Goal: Transaction & Acquisition: Purchase product/service

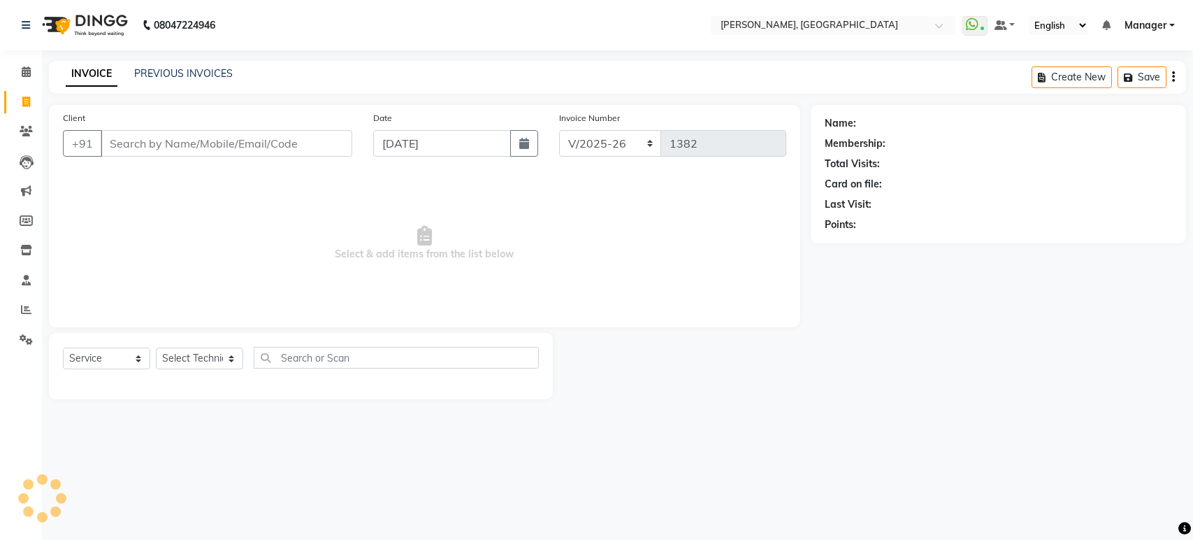
select select "4998"
select select "service"
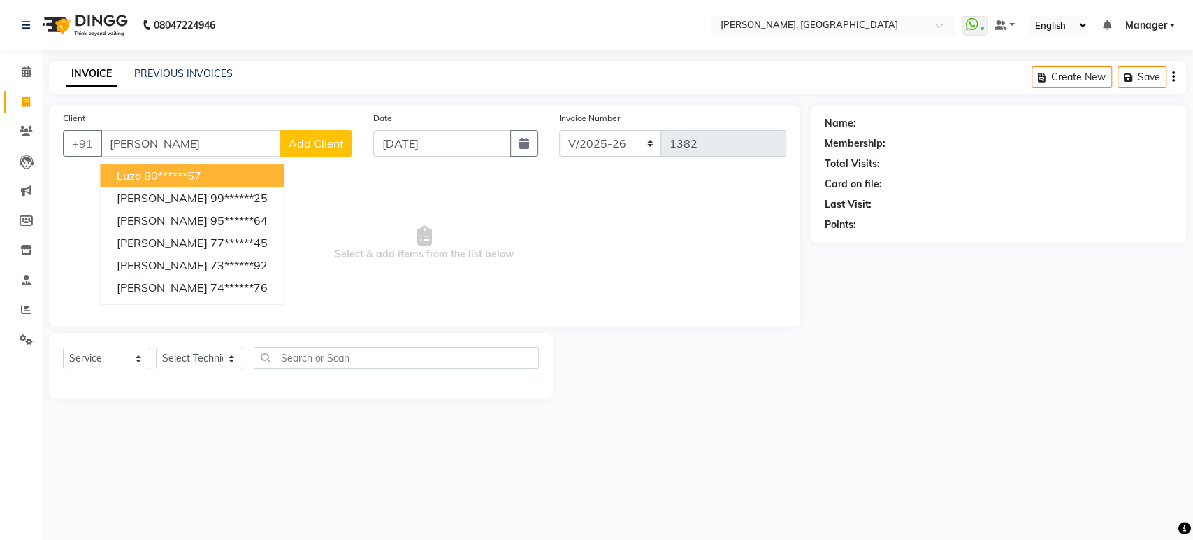
click at [128, 171] on span "Luzo" at bounding box center [129, 175] width 24 height 14
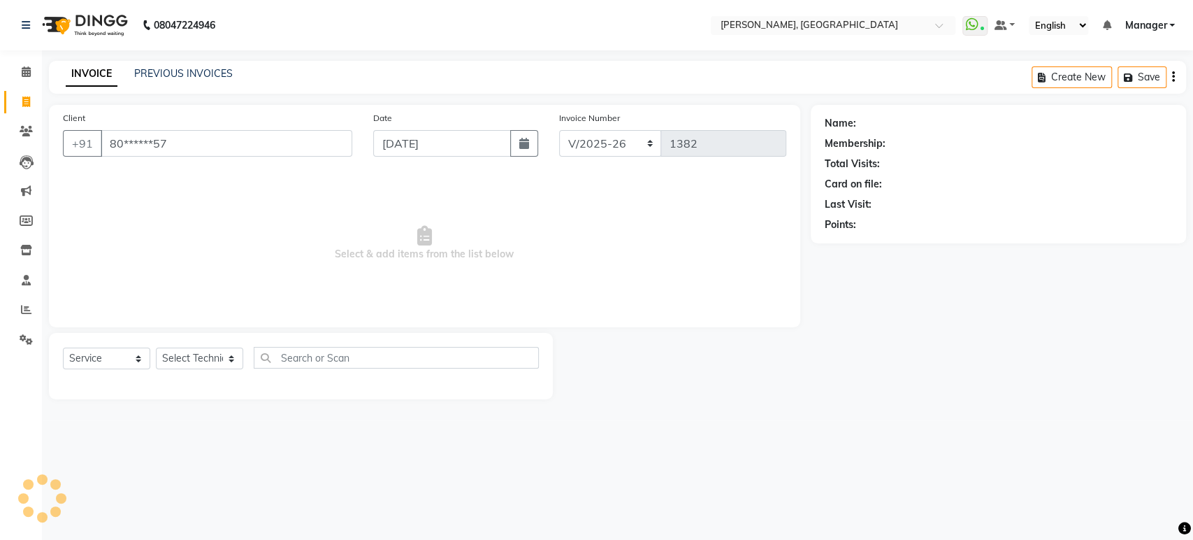
type input "80******57"
select select "1: Object"
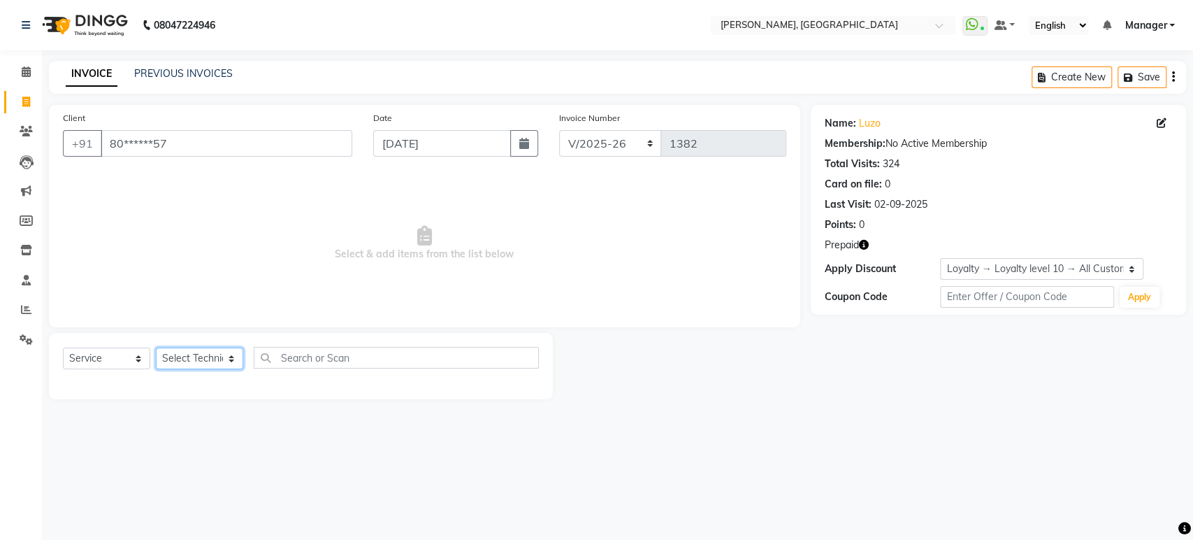
click at [229, 356] on select "Select Technician [PERSON_NAME] Manager [PERSON_NAME]" at bounding box center [199, 358] width 87 height 22
select select "77879"
click at [156, 347] on select "Select Technician [PERSON_NAME] Manager [PERSON_NAME]" at bounding box center [199, 358] width 87 height 22
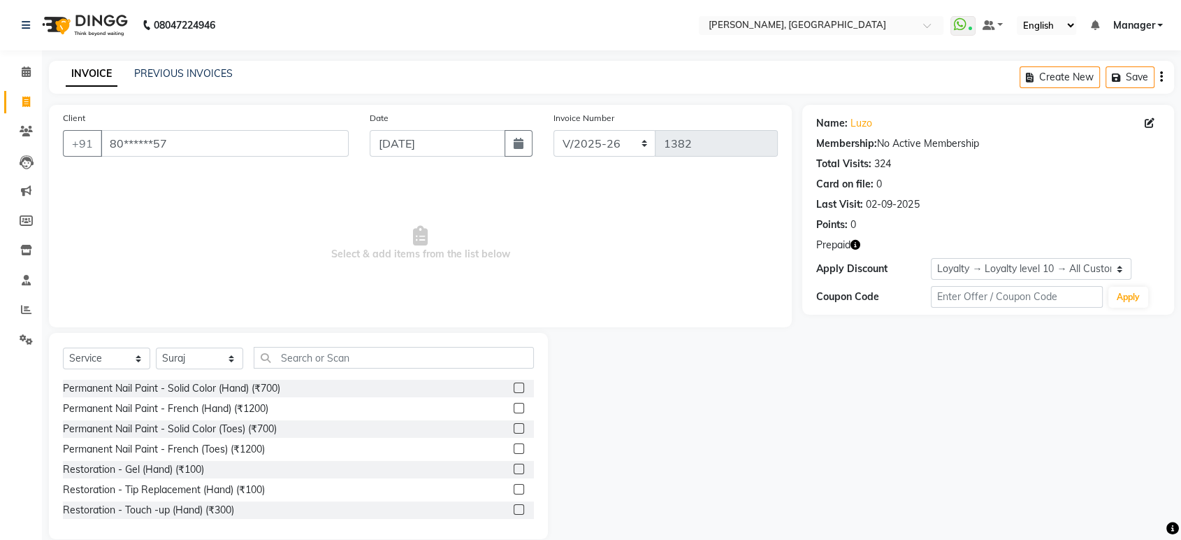
click at [514, 408] on label at bounding box center [519, 408] width 10 height 10
click at [514, 408] on input "checkbox" at bounding box center [518, 408] width 9 height 9
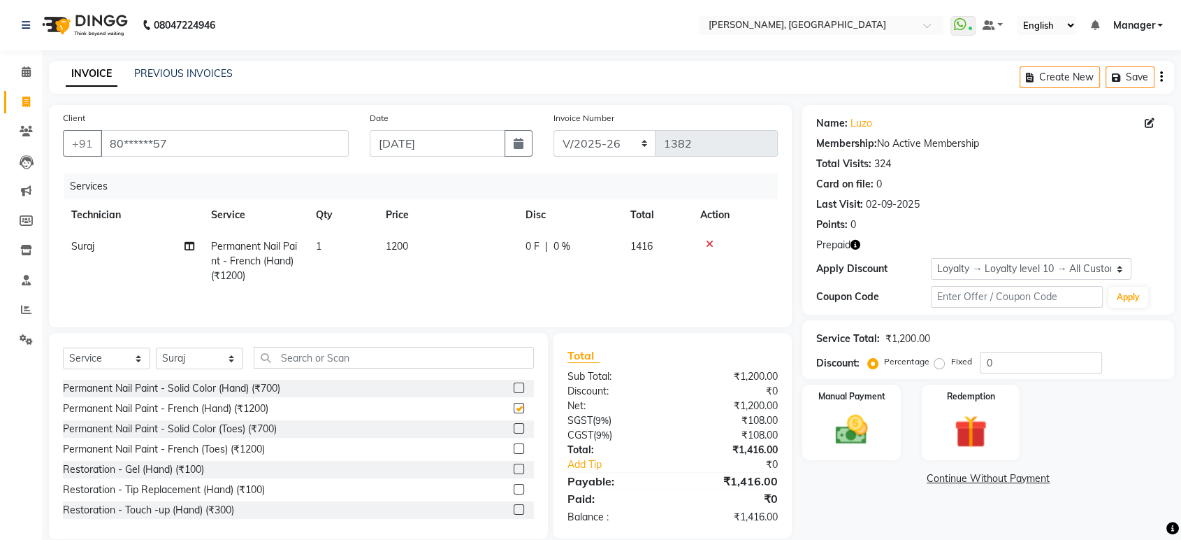
checkbox input "false"
click at [372, 361] on input "text" at bounding box center [394, 358] width 280 height 22
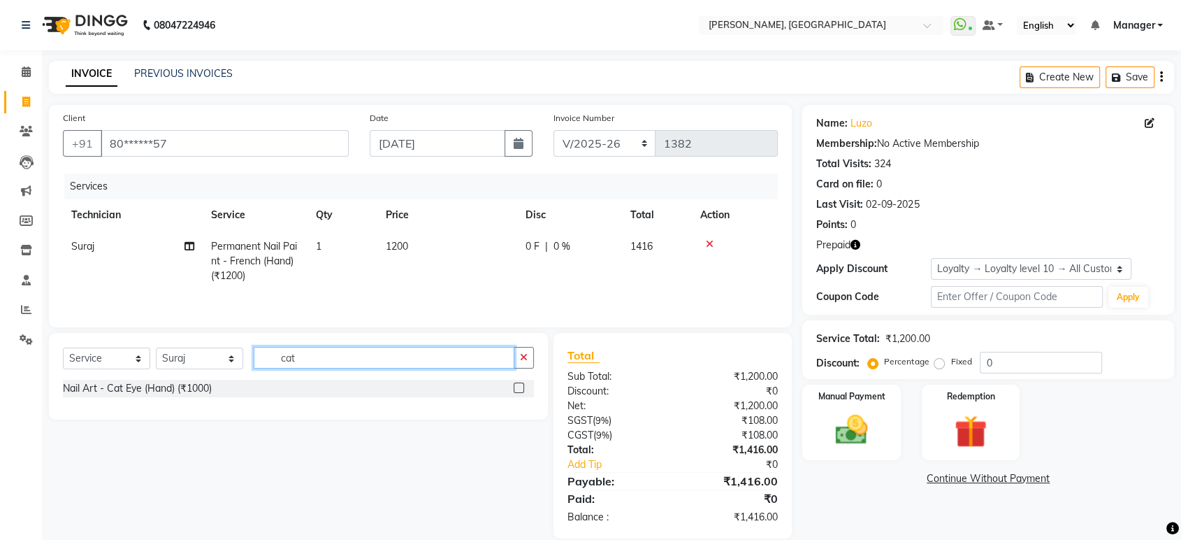
type input "cat"
click at [520, 390] on label at bounding box center [519, 387] width 10 height 10
click at [520, 390] on input "checkbox" at bounding box center [518, 388] width 9 height 9
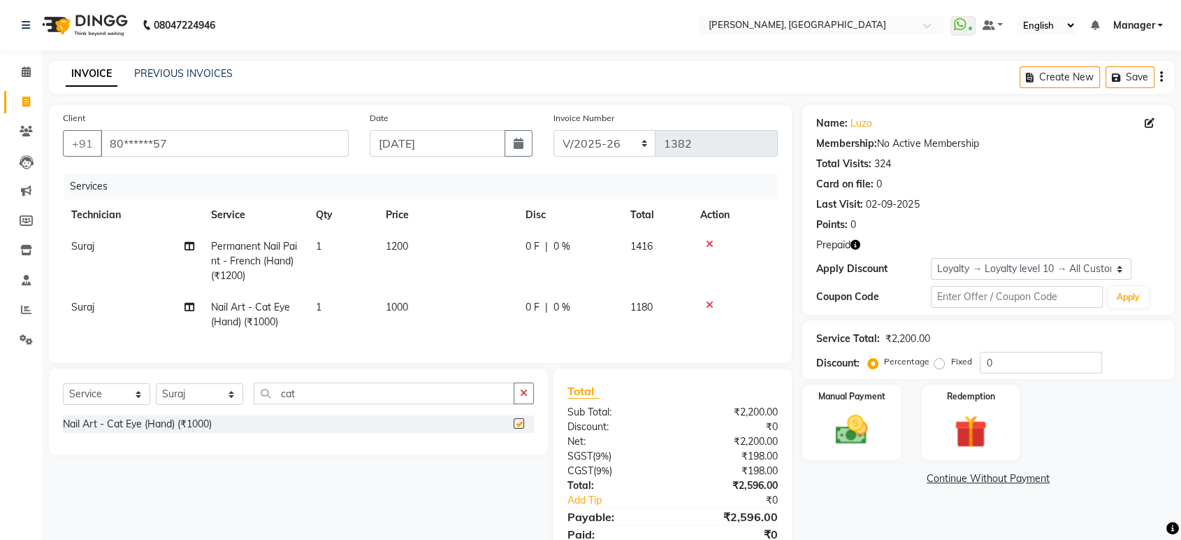
checkbox input "false"
click at [830, 510] on div "Name: Luzo Membership: No Active Membership Total Visits: 324 Card on file: 0 L…" at bounding box center [993, 339] width 382 height 469
click at [973, 426] on img at bounding box center [970, 431] width 55 height 42
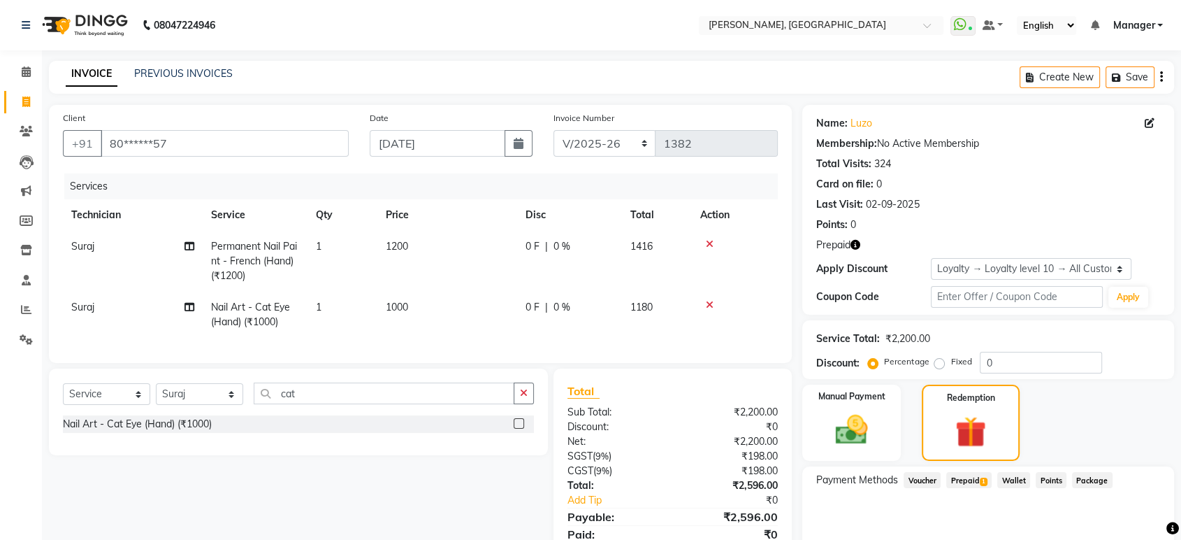
click at [972, 479] on span "Prepaid 1" at bounding box center [968, 480] width 45 height 16
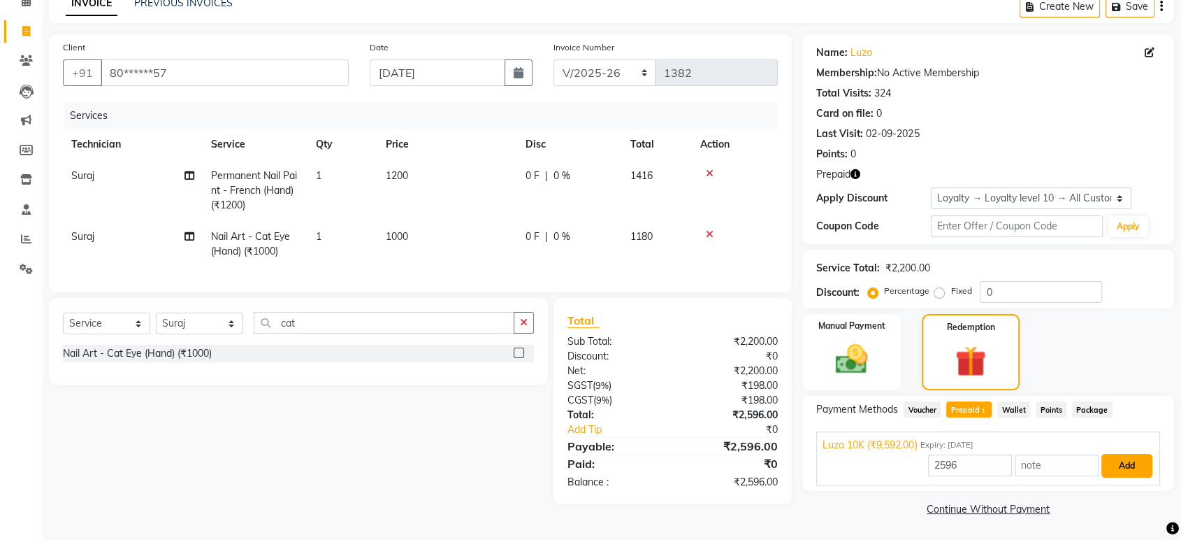
click at [1121, 461] on button "Add" at bounding box center [1126, 466] width 51 height 24
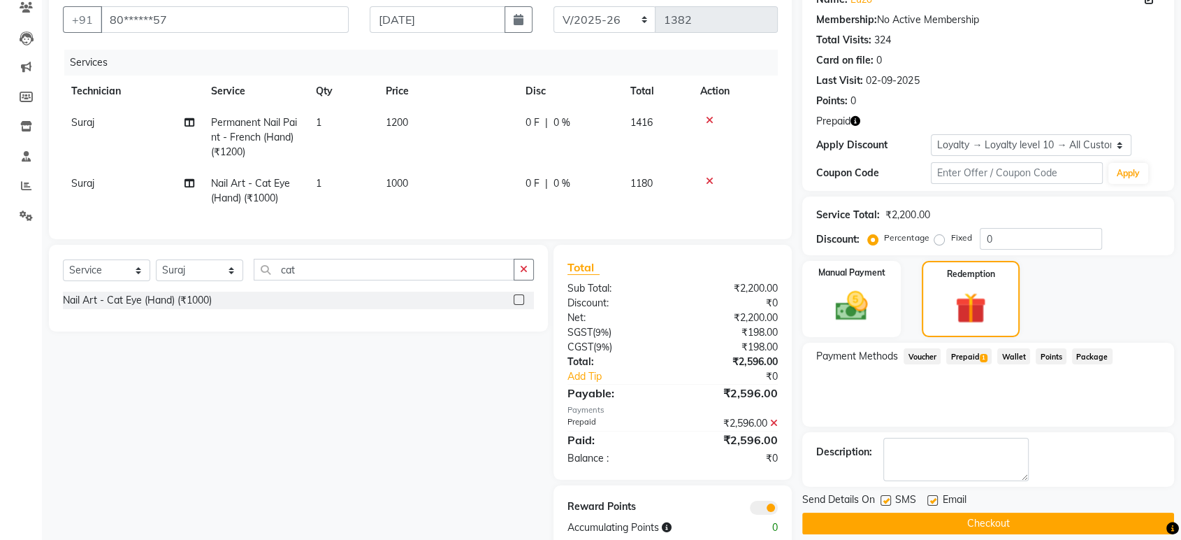
scroll to position [164, 0]
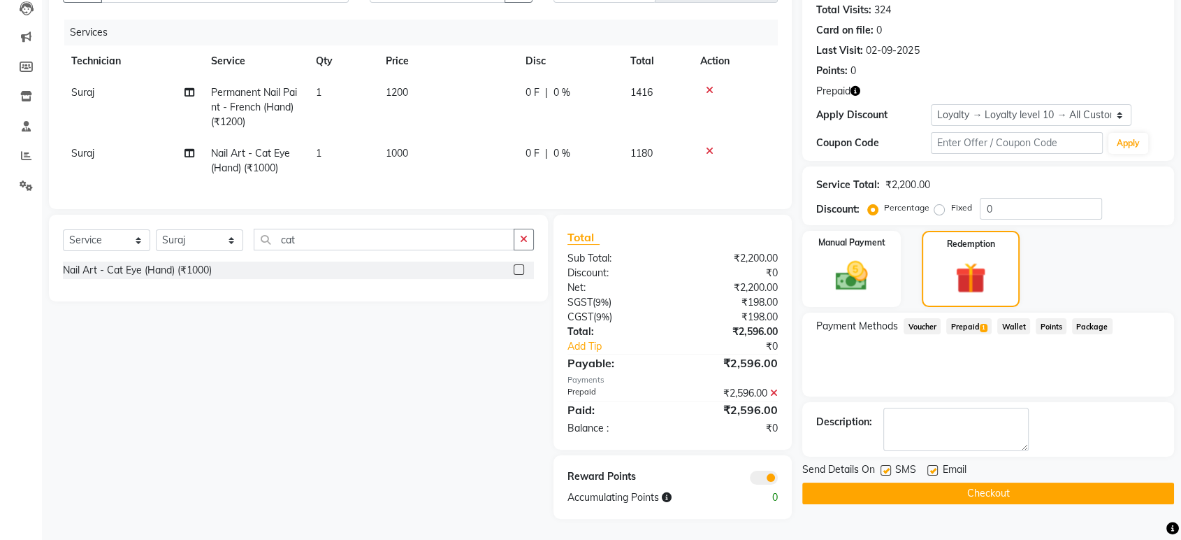
click at [1068, 482] on button "Checkout" at bounding box center [988, 493] width 372 height 22
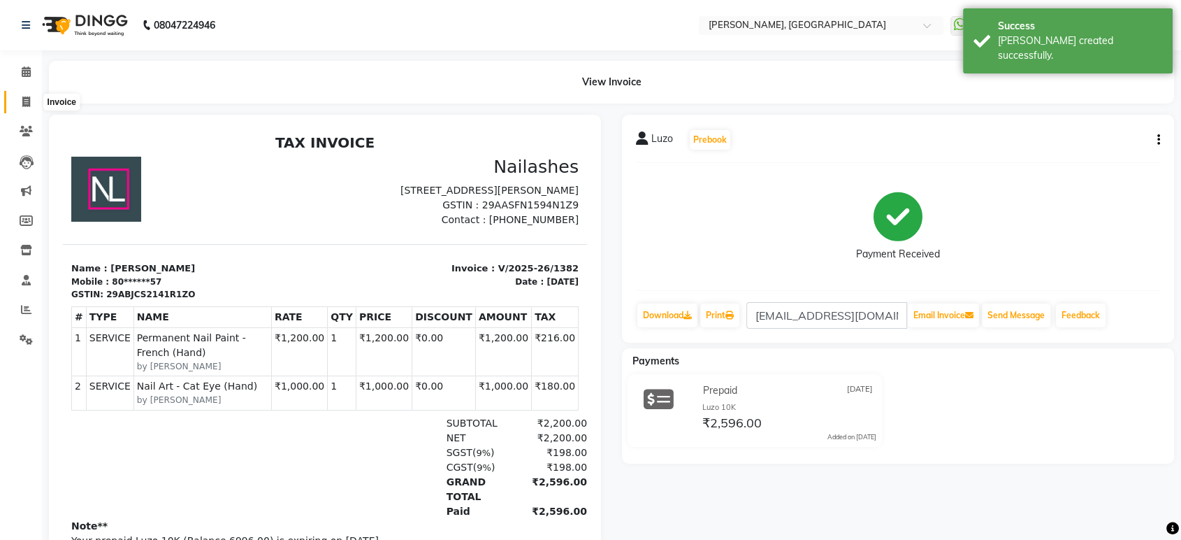
click at [24, 106] on icon at bounding box center [26, 101] width 8 height 10
select select "4998"
select select "service"
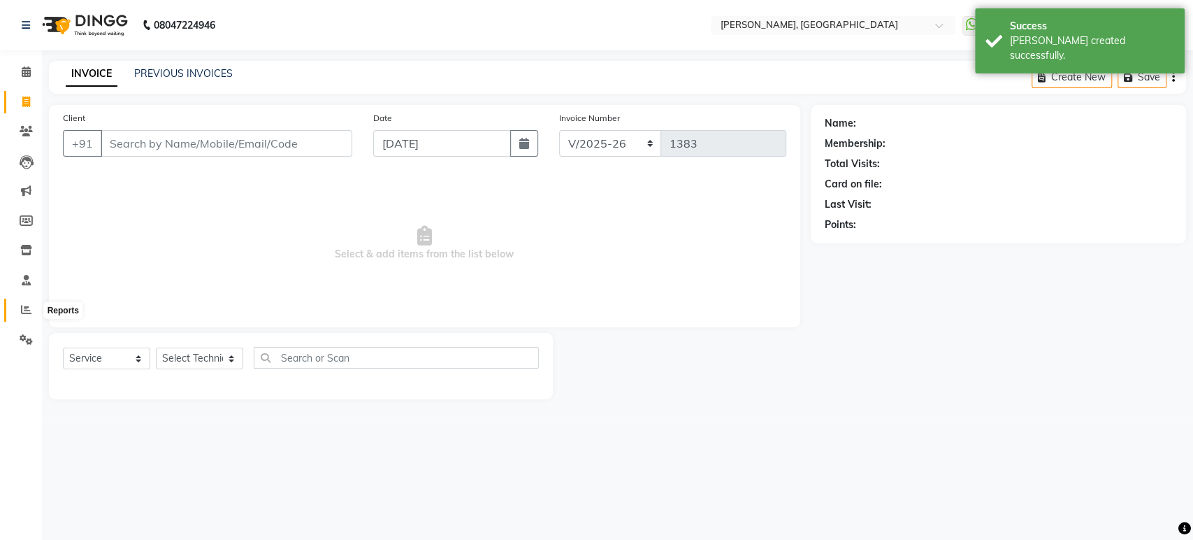
click at [23, 314] on icon at bounding box center [26, 309] width 10 height 10
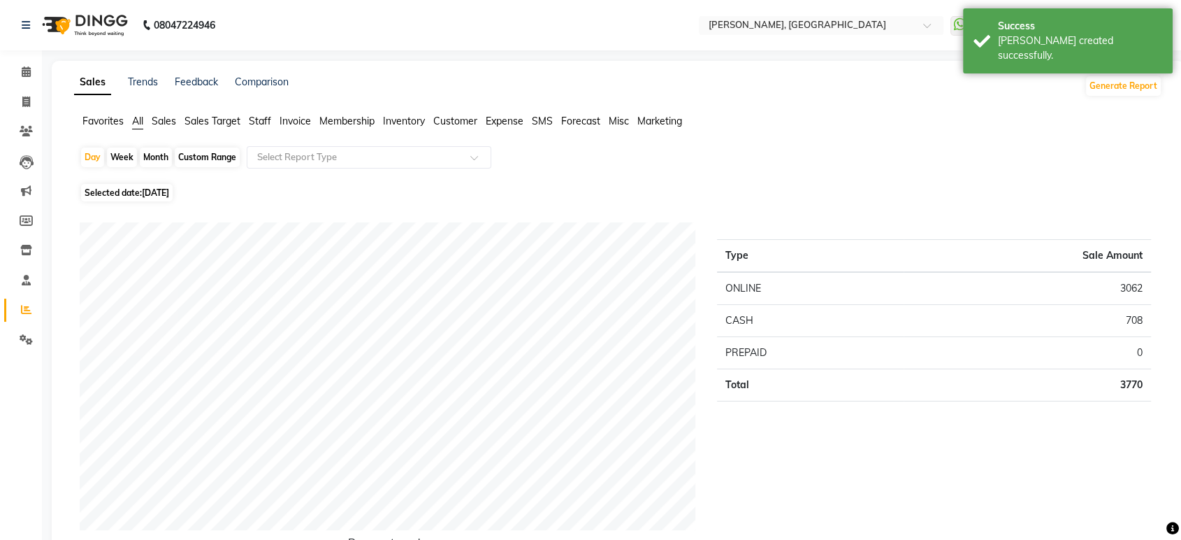
click at [257, 122] on span "Staff" at bounding box center [260, 121] width 22 height 13
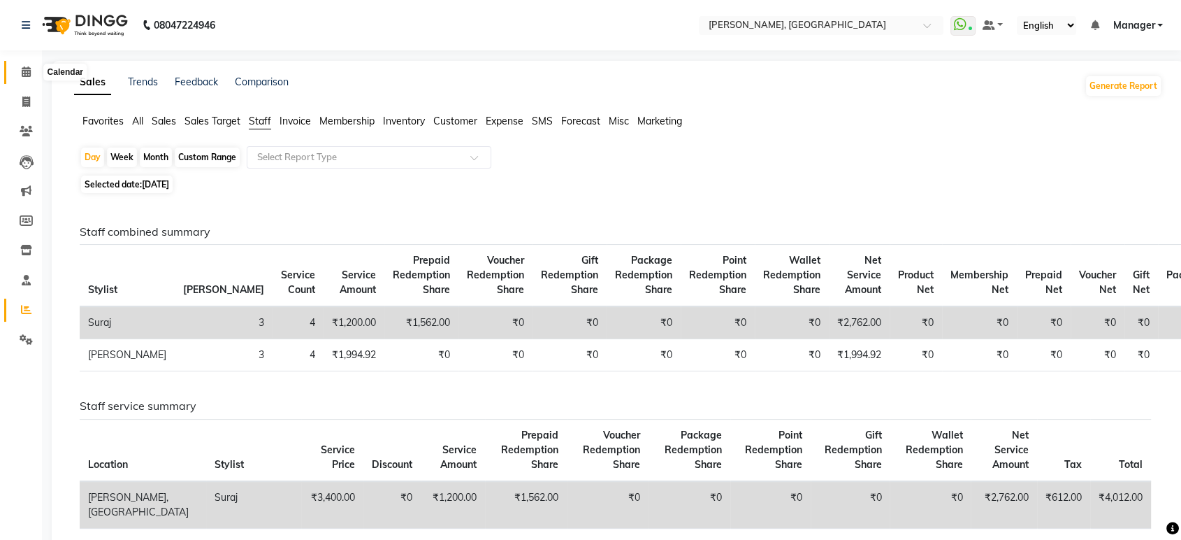
click at [22, 70] on icon at bounding box center [26, 71] width 9 height 10
